Goal: Transaction & Acquisition: Book appointment/travel/reservation

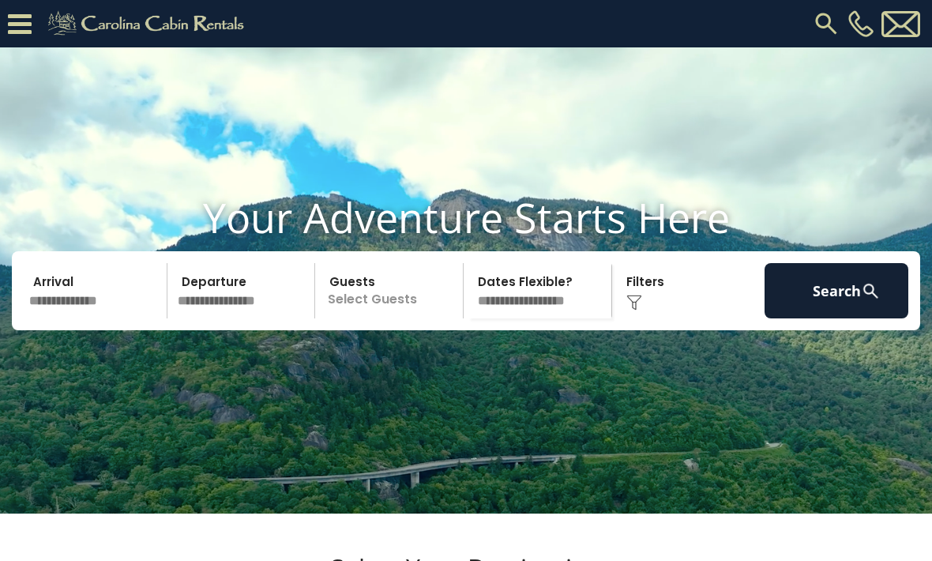
click at [138, 318] on input "text" at bounding box center [96, 290] width 144 height 55
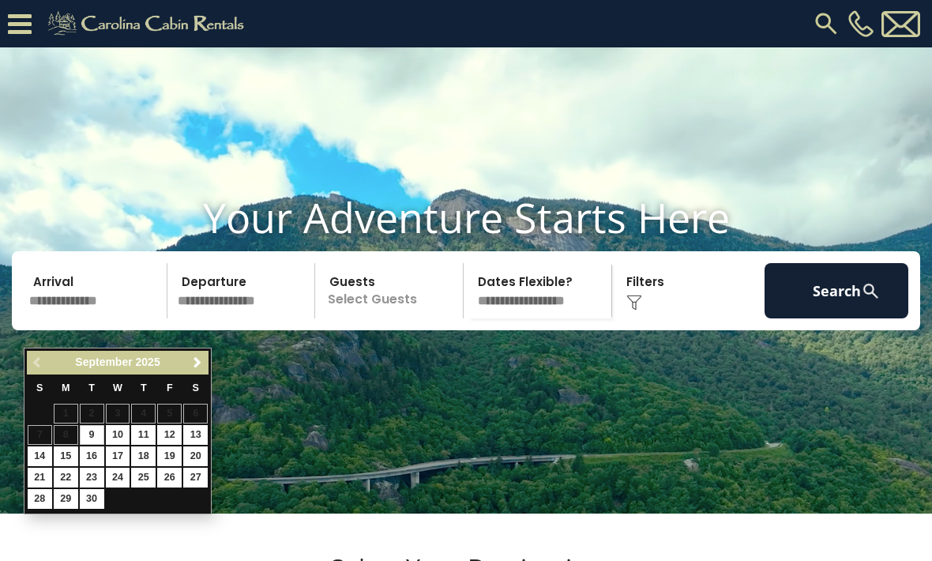
click at [202, 367] on span "Next" at bounding box center [197, 362] width 13 height 13
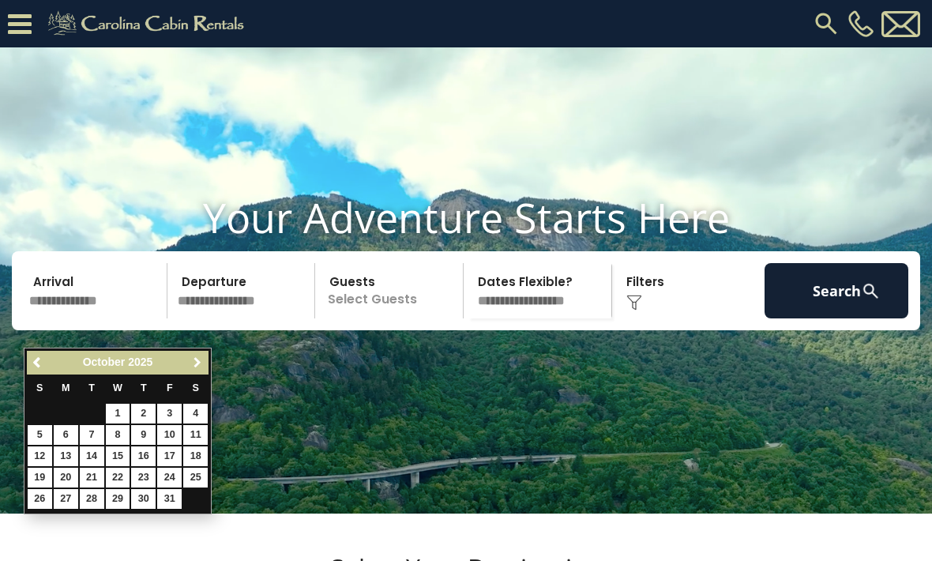
click at [199, 361] on span "Next" at bounding box center [197, 362] width 13 height 13
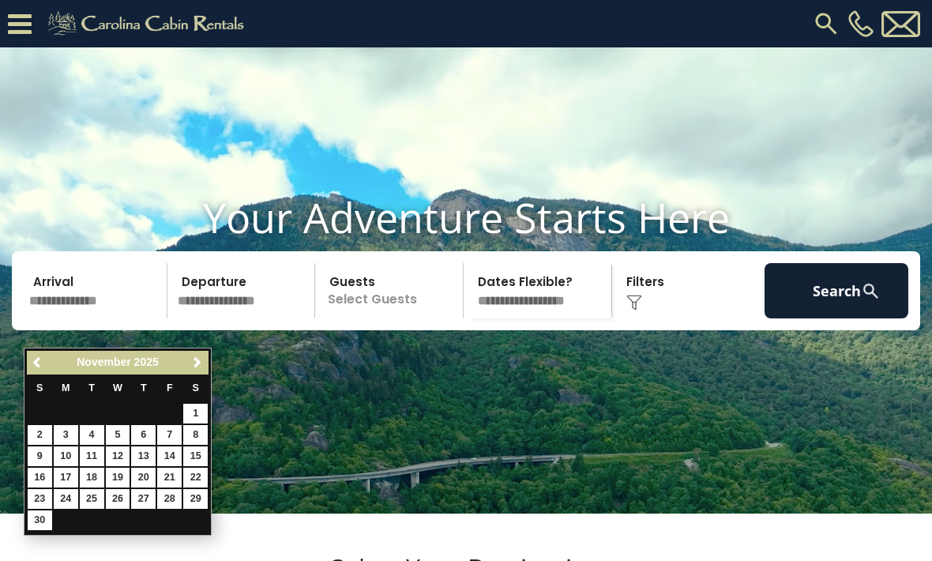
click at [200, 361] on span "Next" at bounding box center [197, 362] width 13 height 13
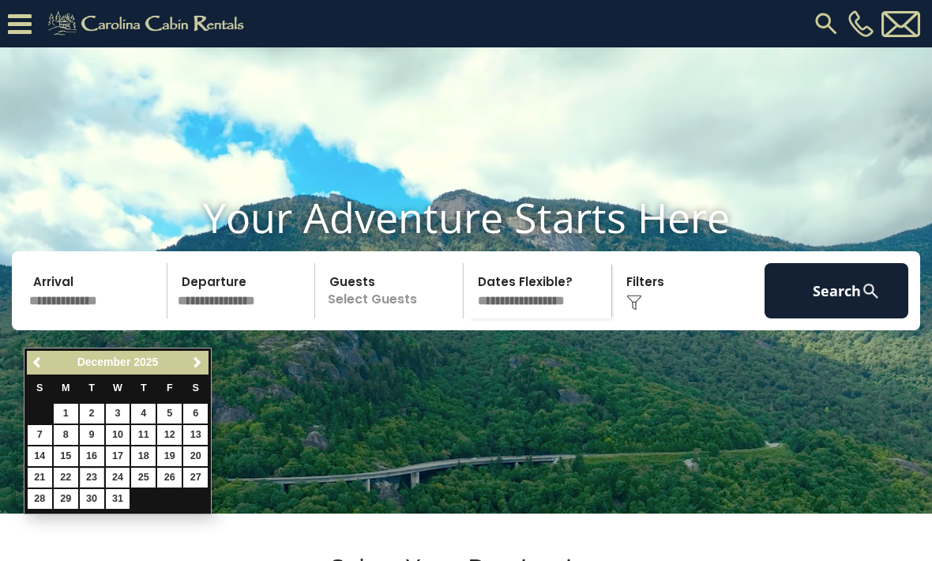
click at [93, 472] on link "23" at bounding box center [92, 477] width 24 height 20
type input "********"
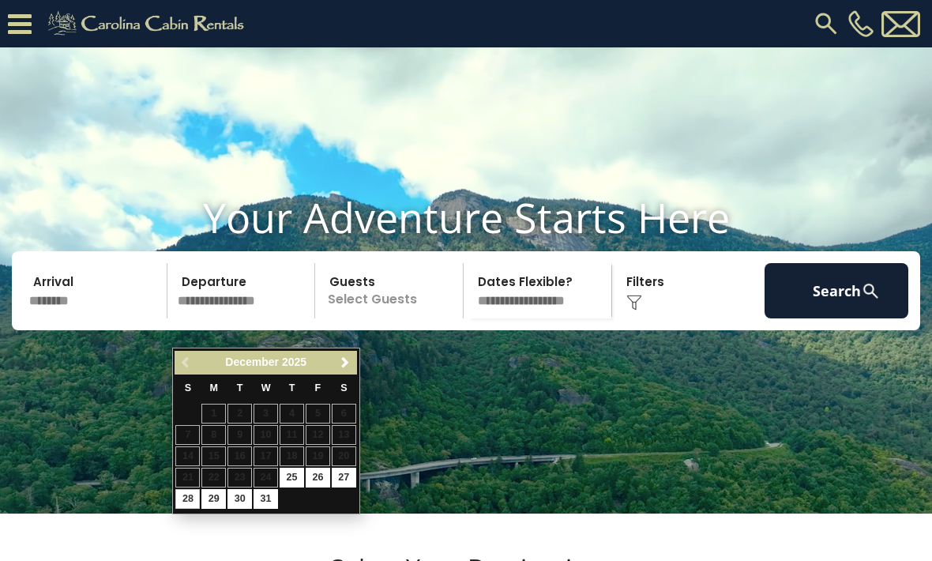
click at [187, 497] on link "28" at bounding box center [187, 499] width 24 height 20
type input "********"
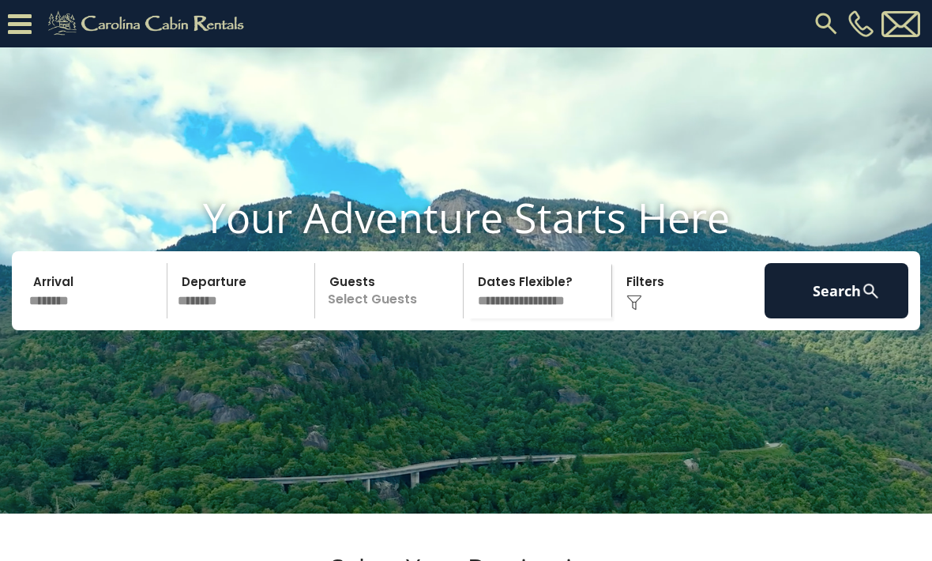
click at [405, 318] on p "Select Guests" at bounding box center [391, 290] width 143 height 55
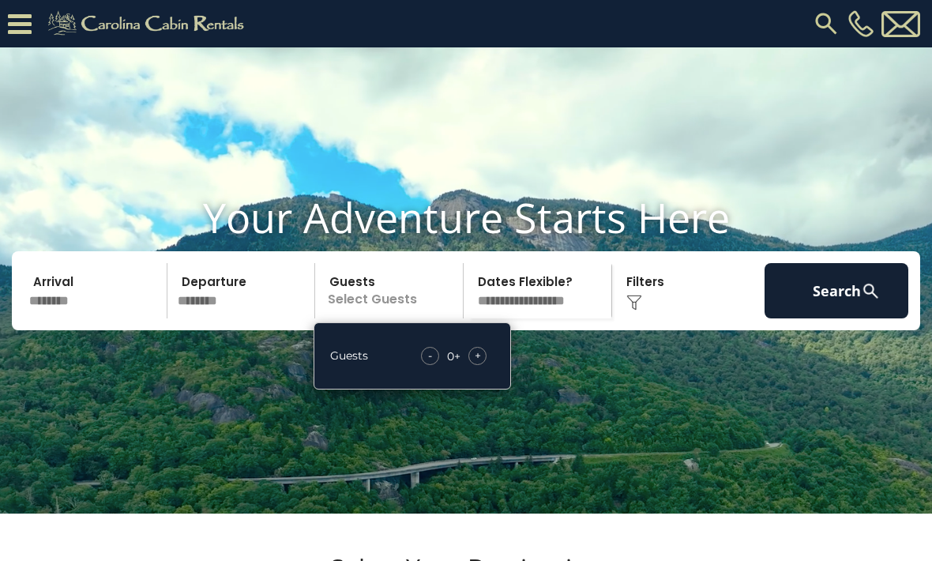
click at [478, 363] on span "+" at bounding box center [477, 355] width 6 height 16
click at [477, 363] on span "+" at bounding box center [477, 355] width 6 height 16
click at [557, 317] on select "**********" at bounding box center [539, 290] width 143 height 55
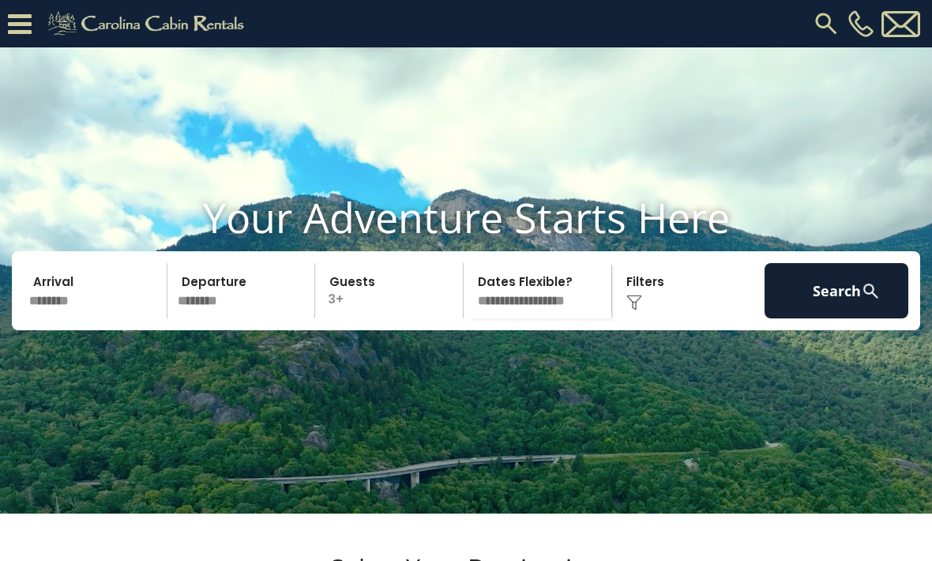
select select "*"
click at [823, 318] on button "Search" at bounding box center [836, 290] width 144 height 55
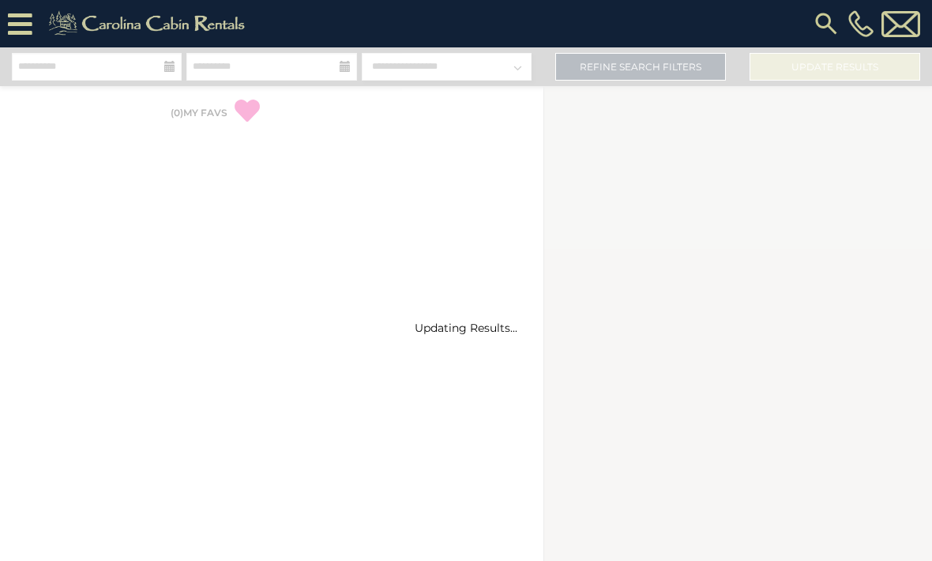
select select "*"
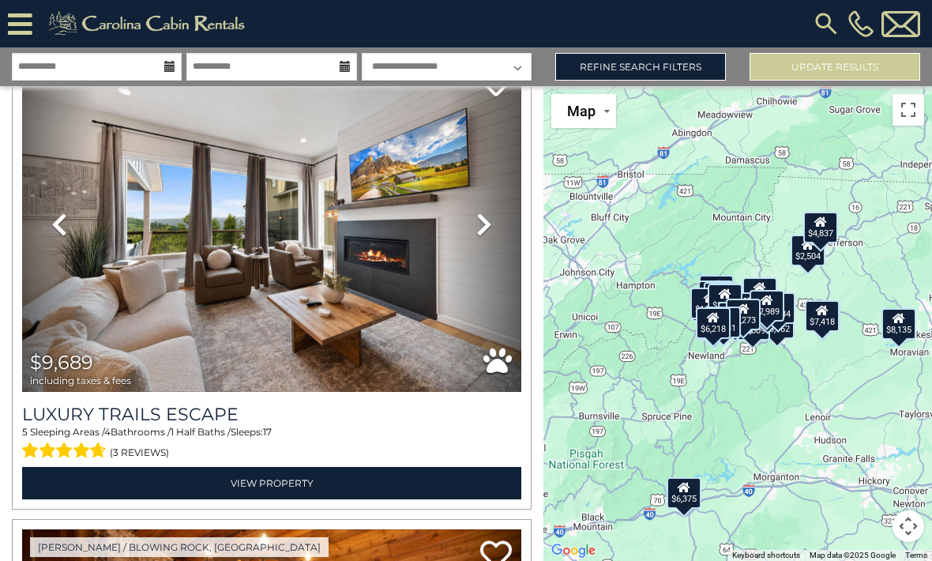
scroll to position [565, 0]
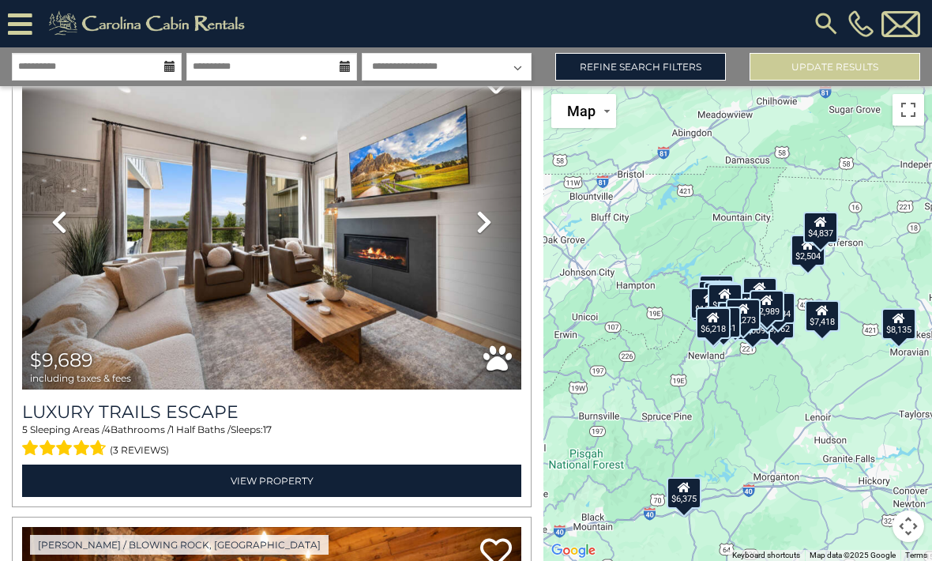
click at [657, 73] on link "Refine Search Filters" at bounding box center [640, 67] width 171 height 28
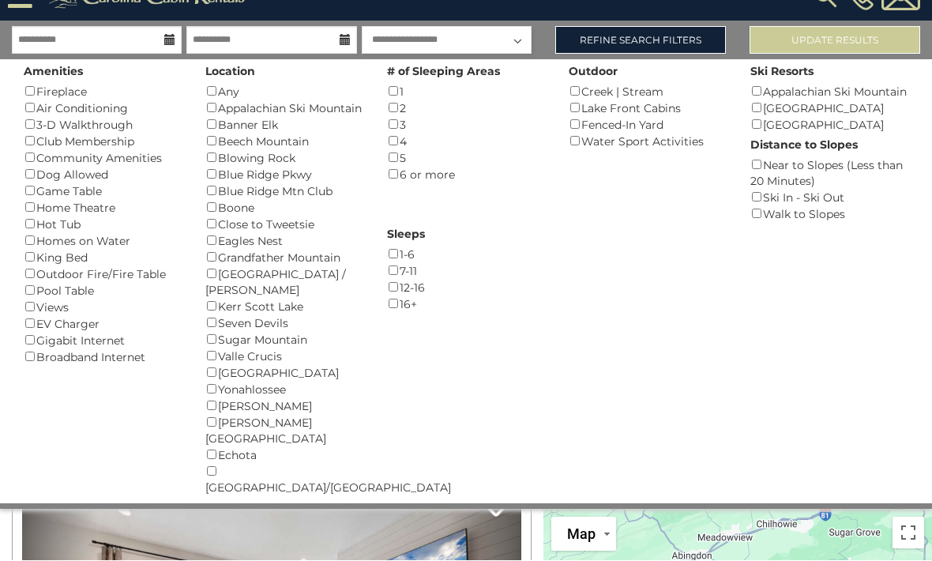
scroll to position [0, 0]
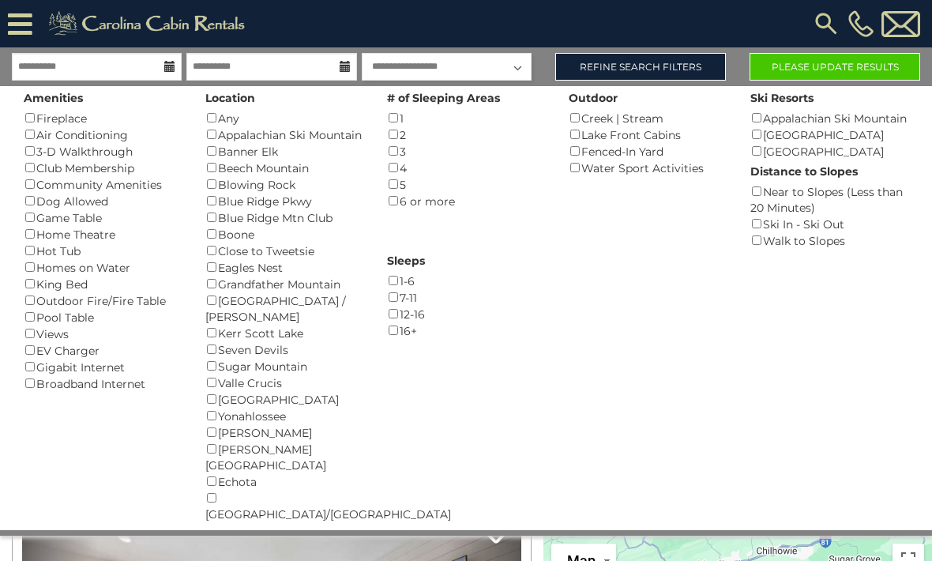
click at [875, 64] on button "Please Update Results" at bounding box center [834, 67] width 171 height 28
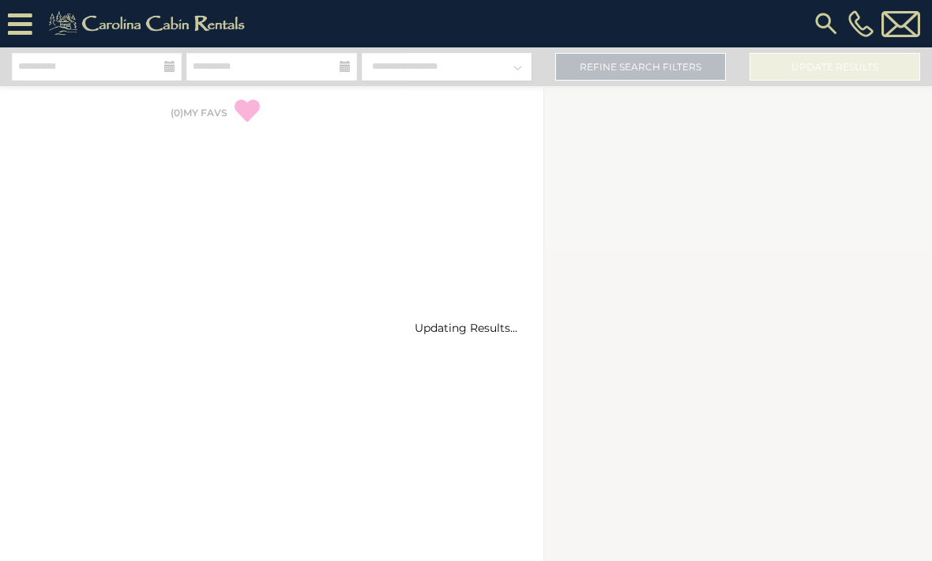
select select "*"
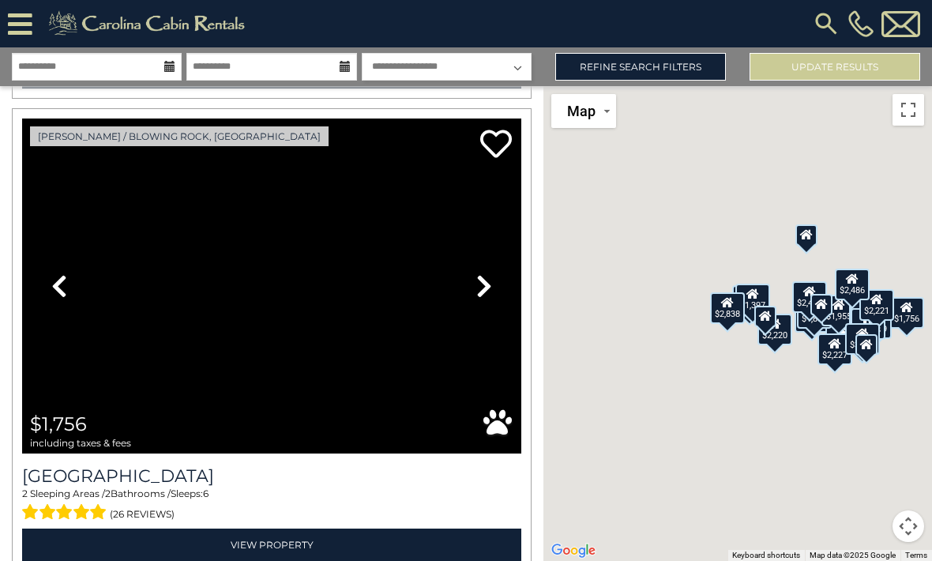
scroll to position [5691, 0]
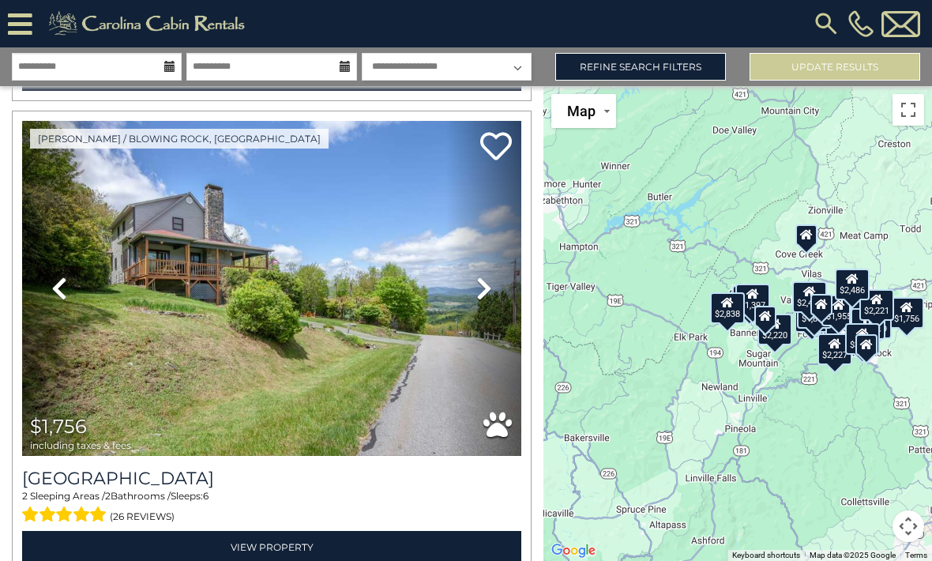
click at [438, 280] on img at bounding box center [271, 288] width 499 height 335
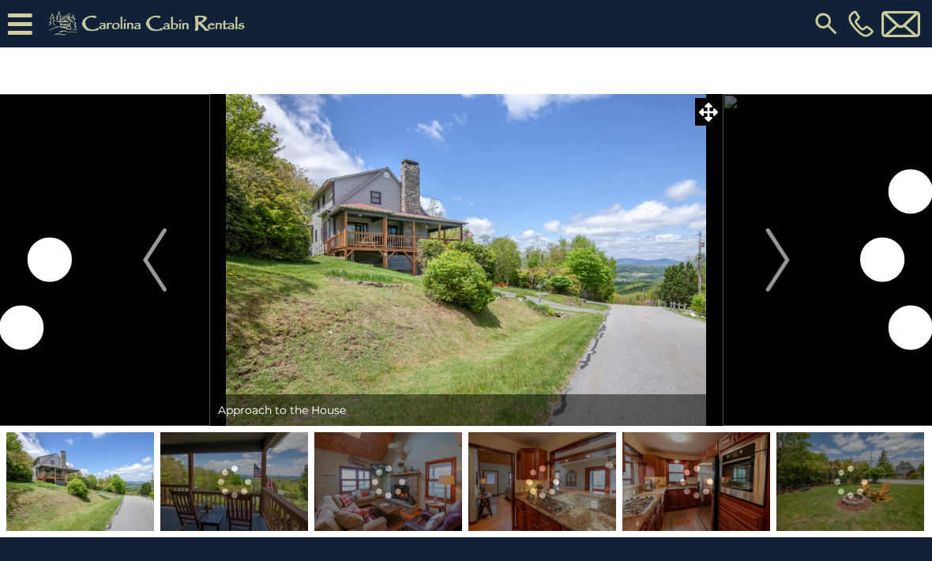
click at [777, 252] on img "Next" at bounding box center [777, 259] width 24 height 63
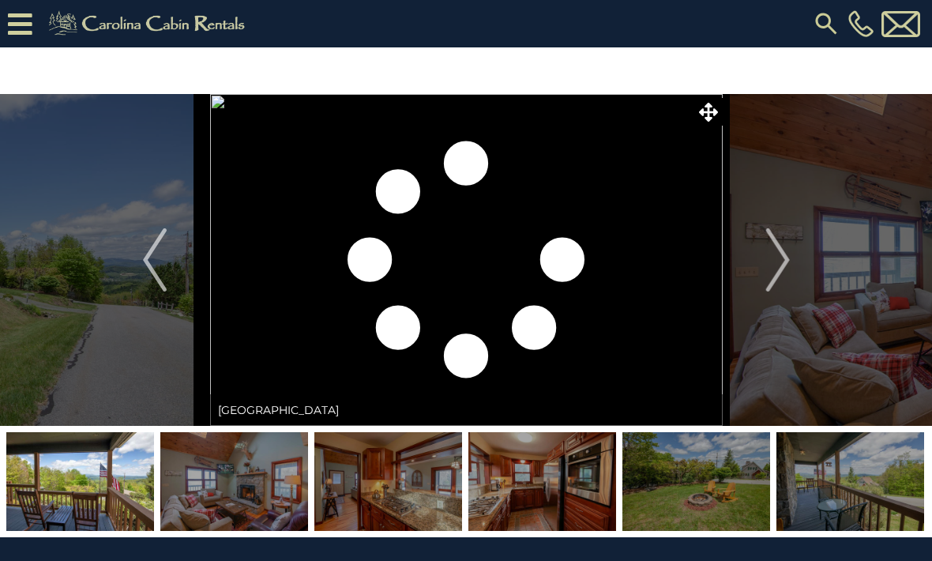
click at [778, 260] on img "Next" at bounding box center [777, 259] width 24 height 63
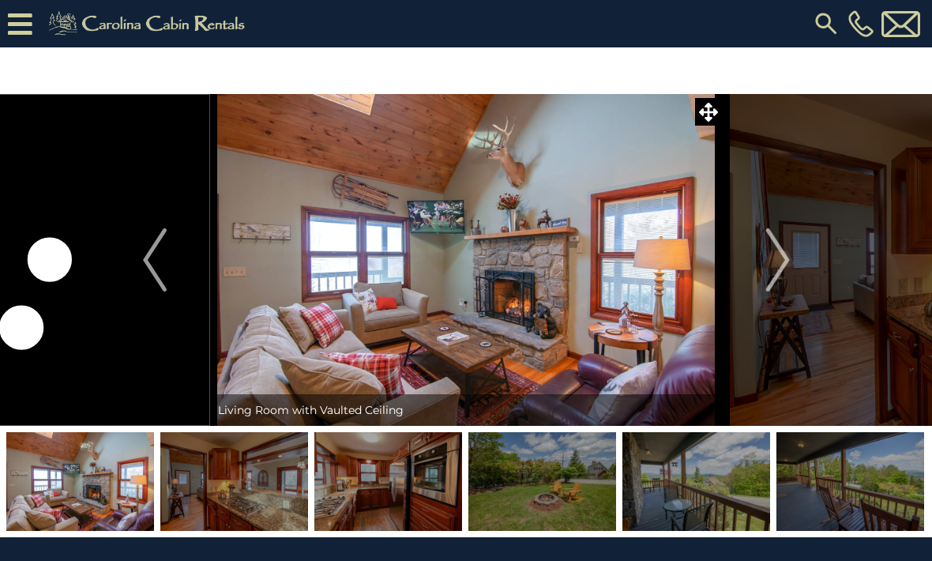
click at [797, 249] on button "Next" at bounding box center [777, 260] width 111 height 332
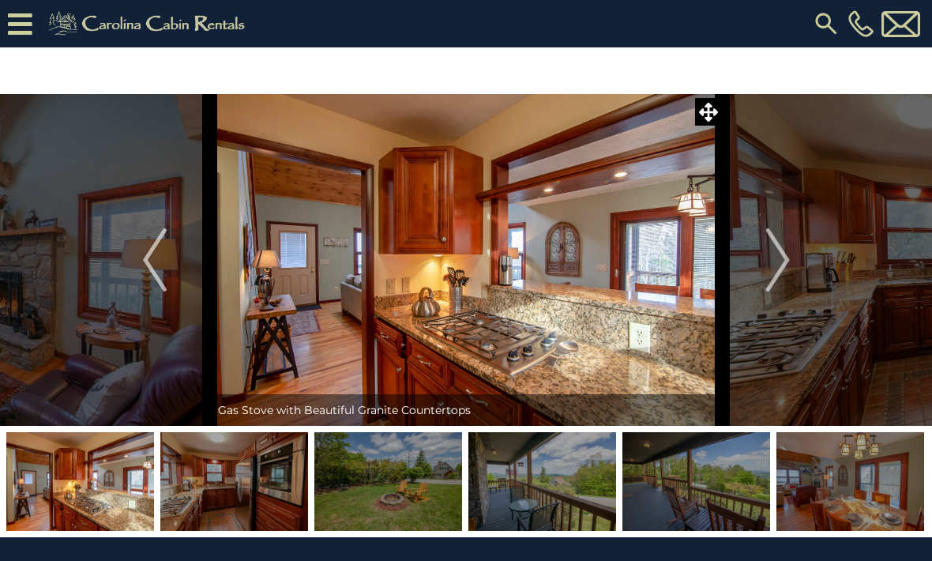
click at [777, 257] on img "Next" at bounding box center [777, 259] width 24 height 63
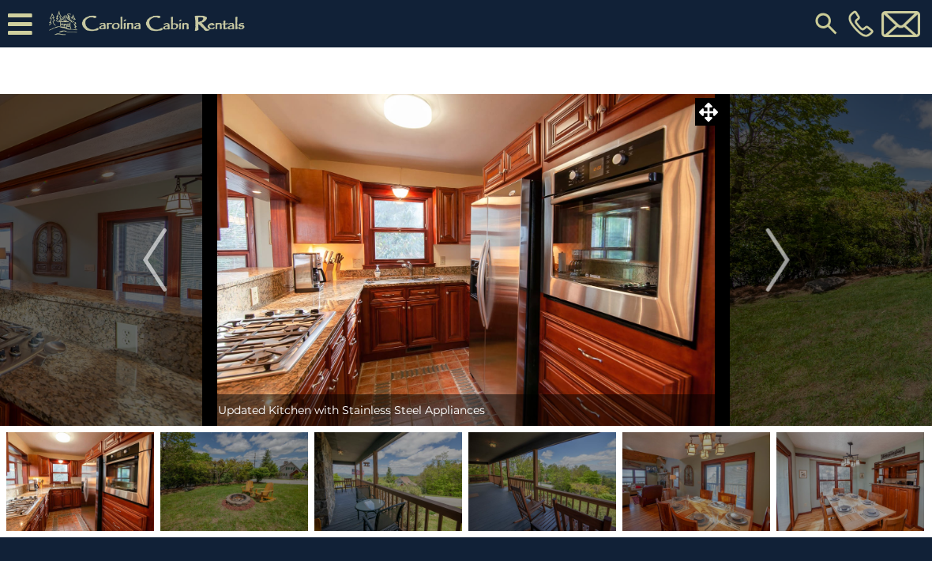
click at [773, 260] on img "Next" at bounding box center [777, 259] width 24 height 63
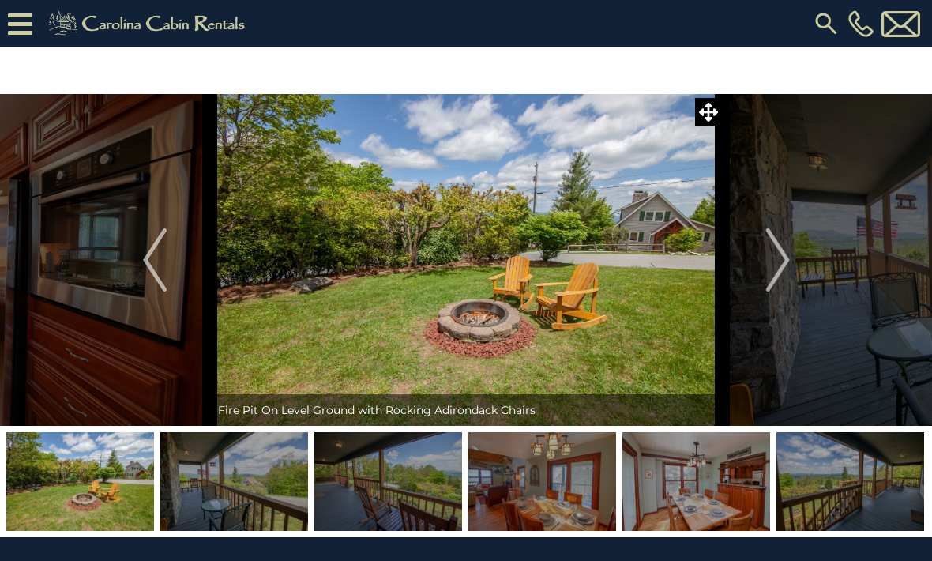
click at [772, 256] on img "Next" at bounding box center [777, 259] width 24 height 63
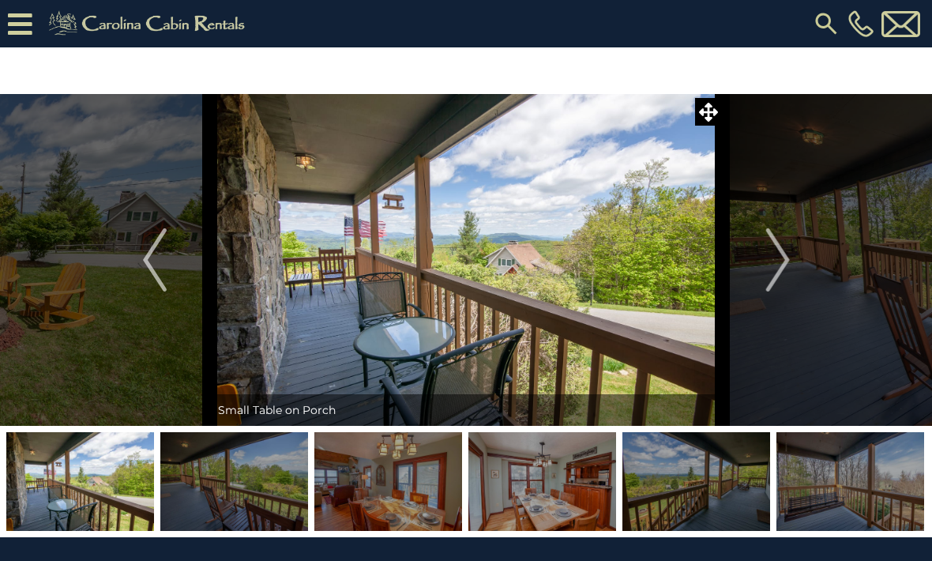
click at [773, 257] on img "Next" at bounding box center [777, 259] width 24 height 63
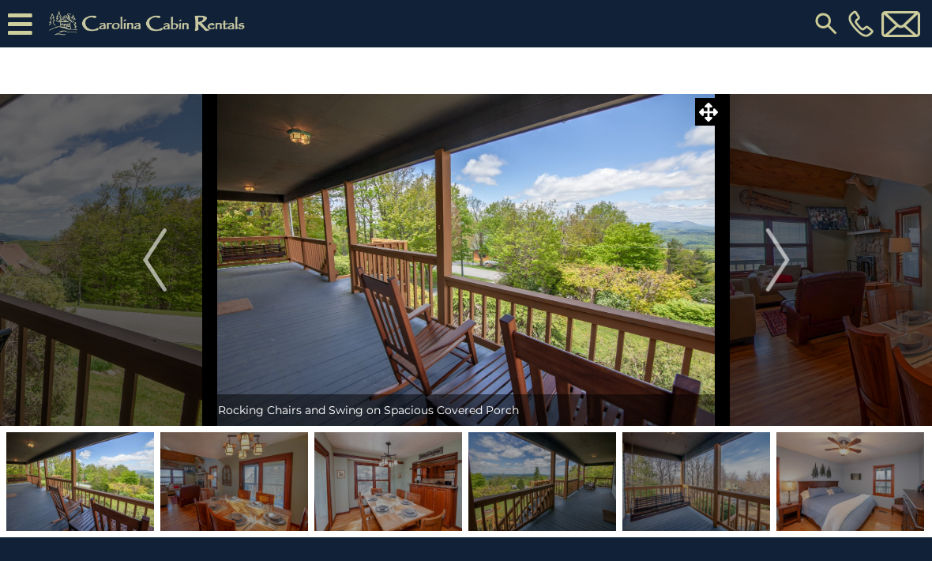
click at [788, 257] on img "Next" at bounding box center [777, 259] width 24 height 63
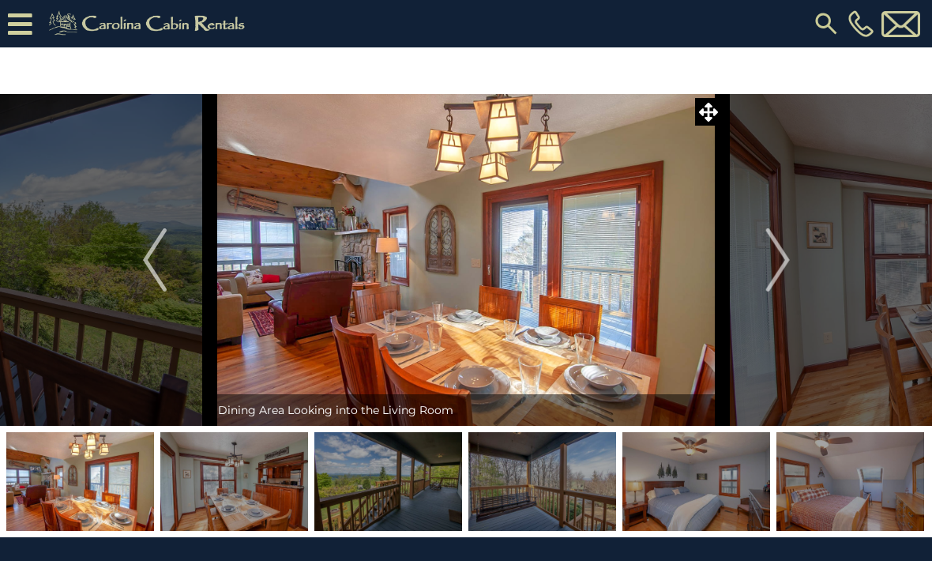
click at [781, 256] on img "Next" at bounding box center [777, 259] width 24 height 63
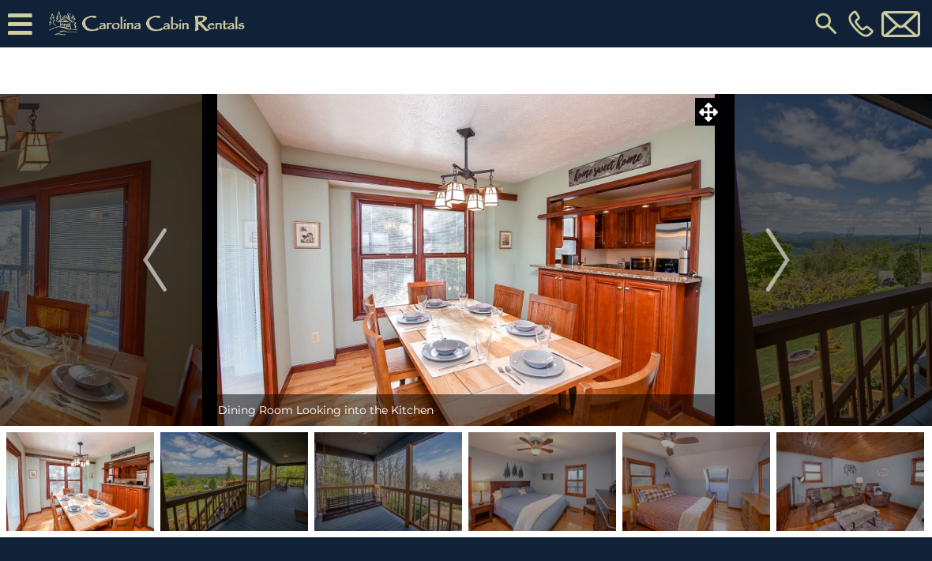
click at [761, 255] on button "Next" at bounding box center [777, 260] width 111 height 332
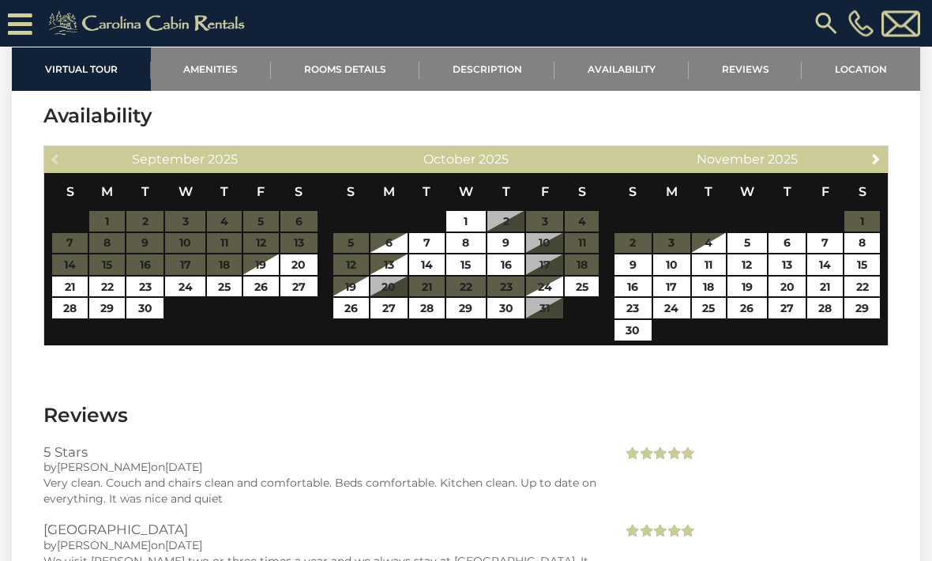
scroll to position [2694, 0]
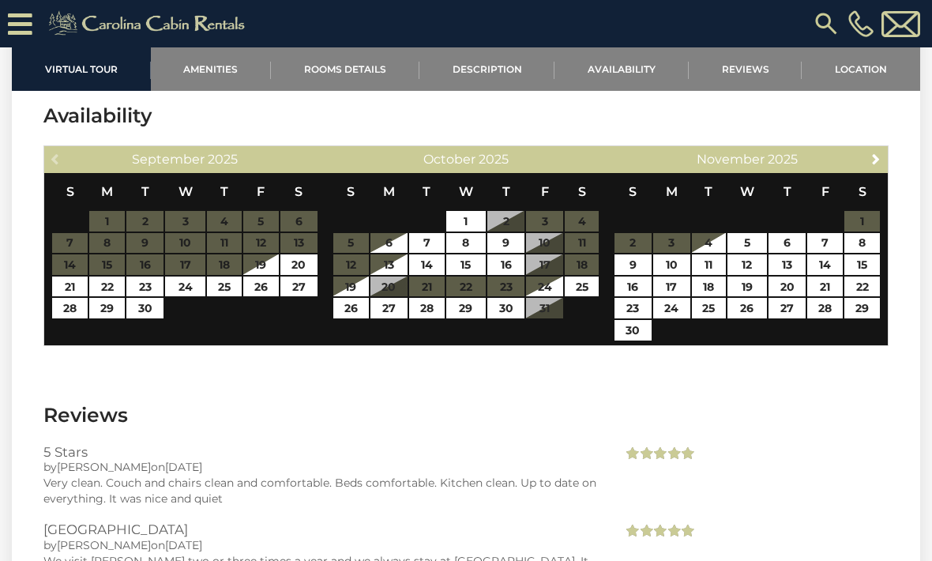
click at [872, 152] on span "Next" at bounding box center [875, 158] width 13 height 13
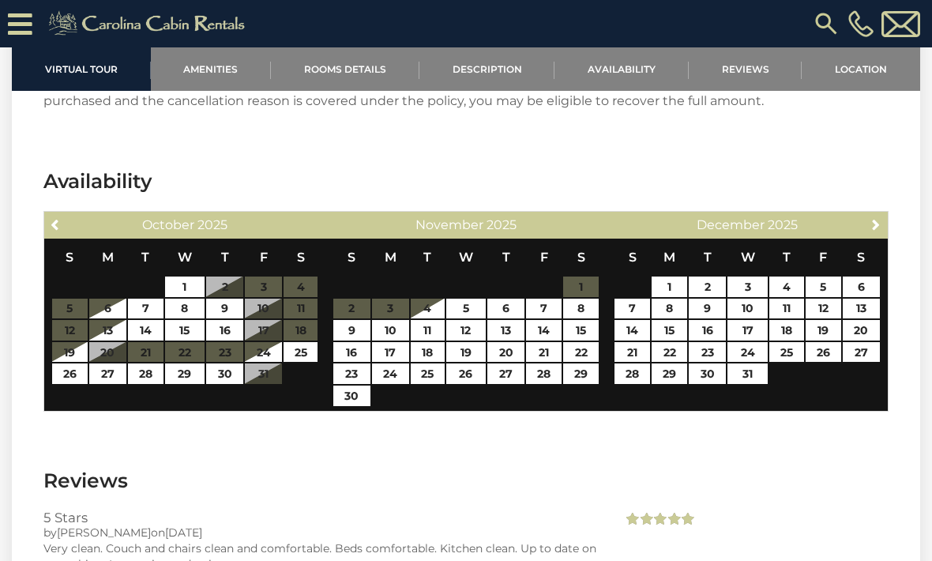
scroll to position [2627, 0]
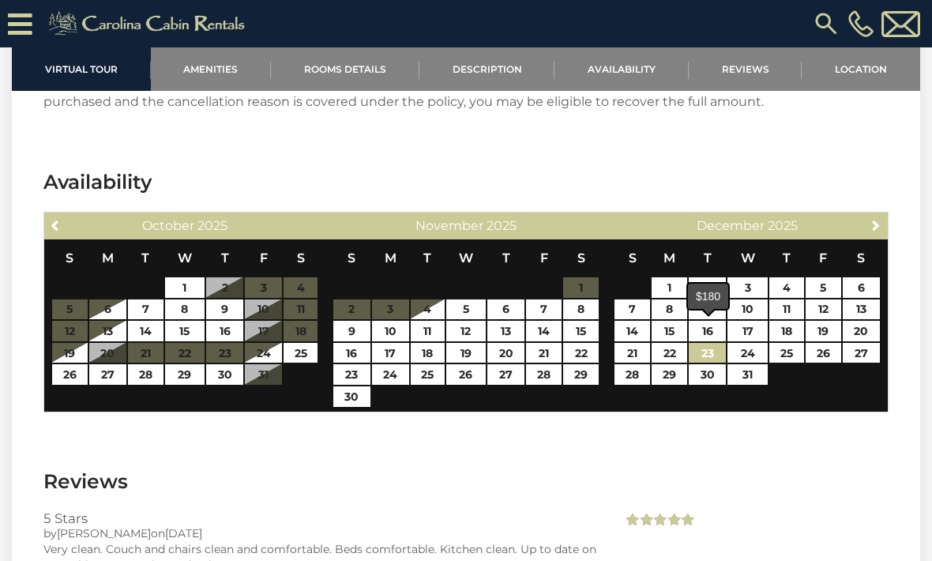
click at [713, 343] on link "23" at bounding box center [706, 353] width 37 height 21
type input "**********"
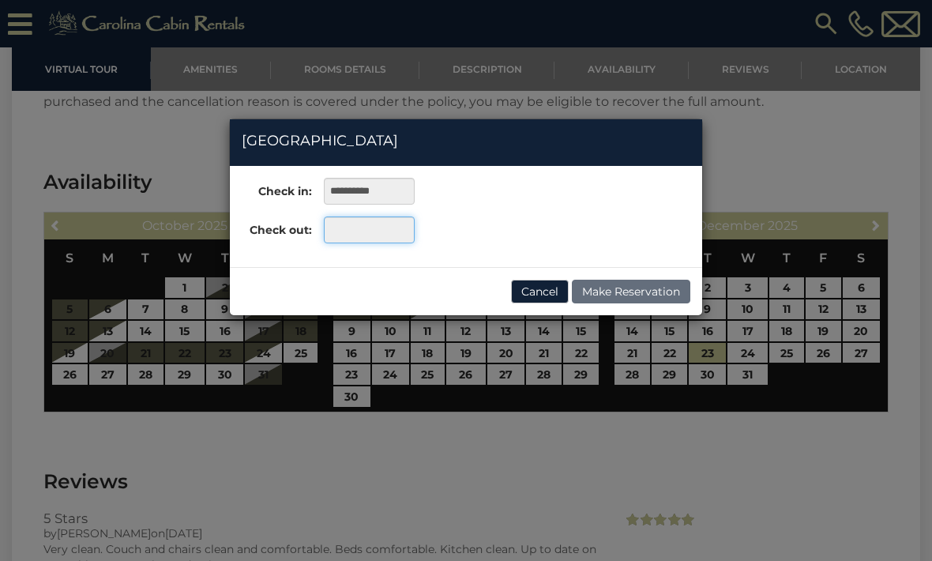
click at [399, 234] on input "text" at bounding box center [369, 229] width 91 height 27
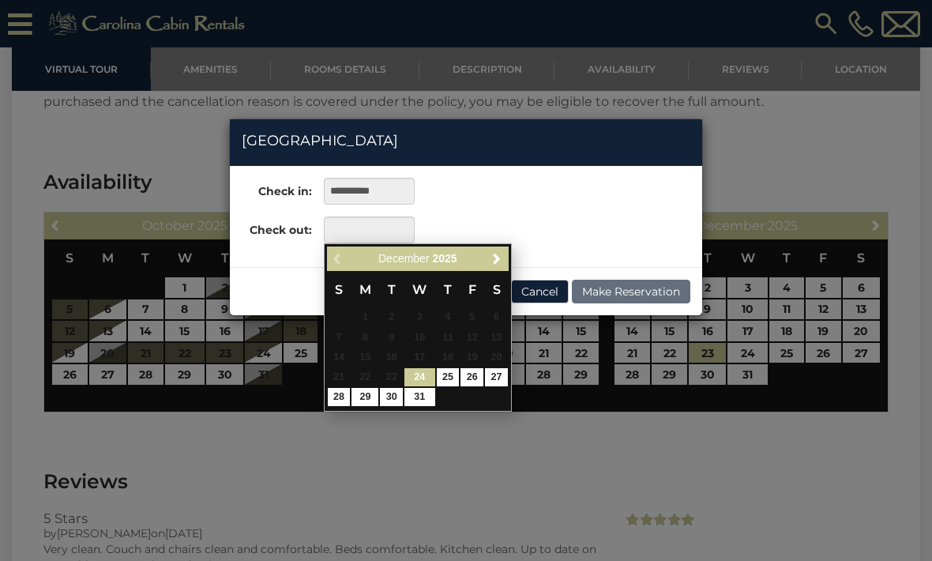
click at [340, 394] on link "28" at bounding box center [339, 397] width 23 height 18
type input "**********"
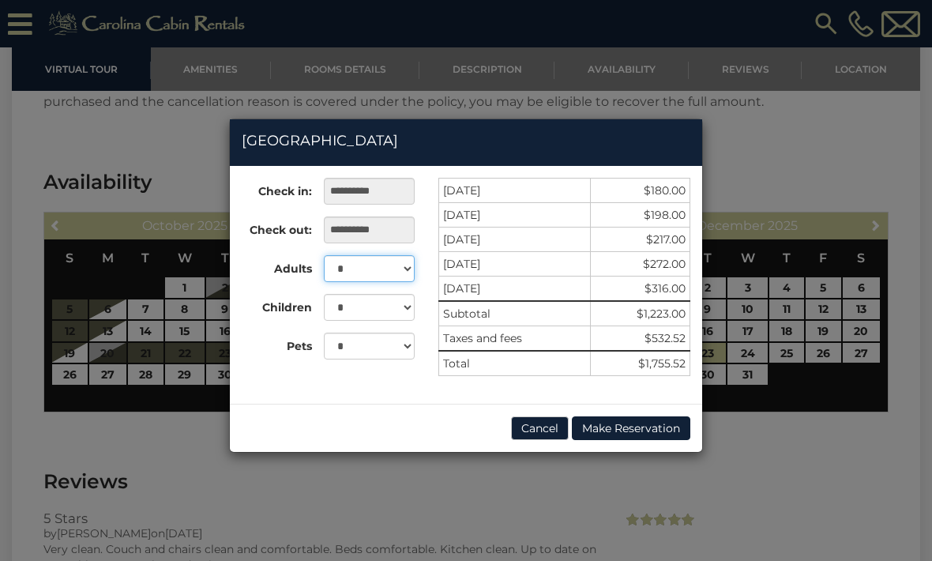
click at [406, 270] on select "* * * * * *" at bounding box center [369, 268] width 91 height 27
select select "*"
click at [396, 308] on select "* * * * * * *" at bounding box center [369, 307] width 91 height 27
select select "*"
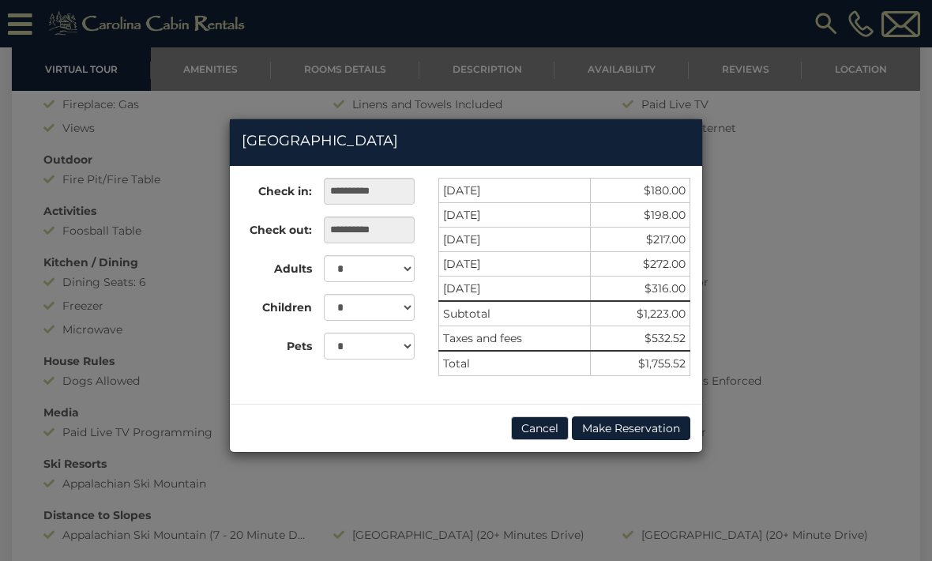
scroll to position [1130, 0]
